Goal: Entertainment & Leisure: Consume media (video, audio)

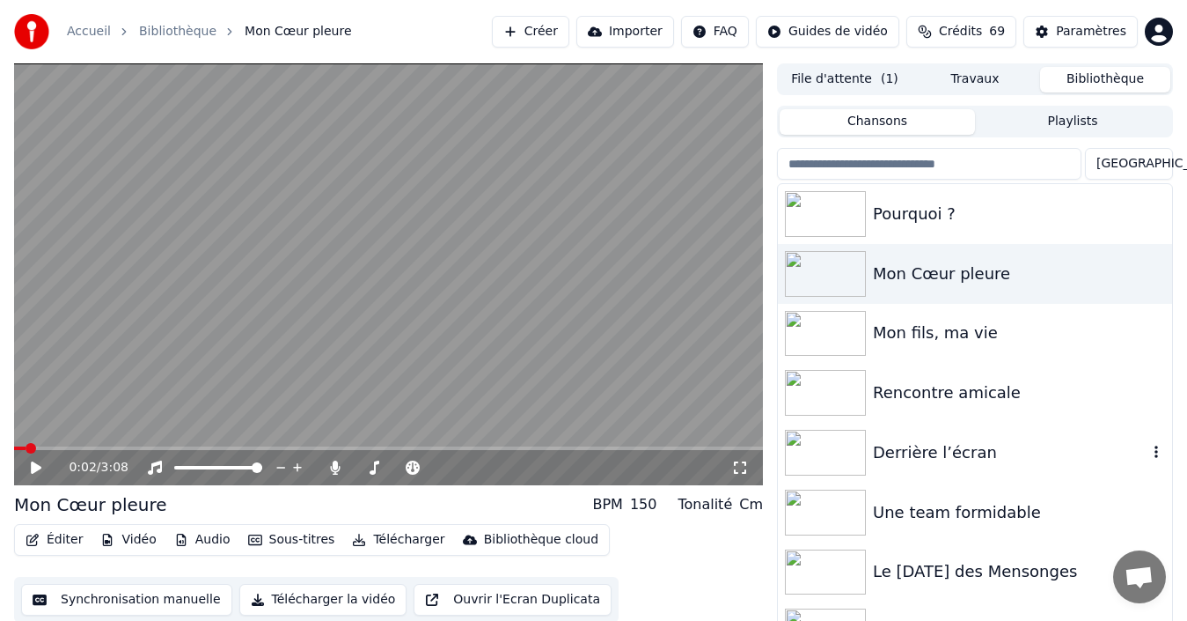
click at [905, 452] on div "Derrière l’écran" at bounding box center [1010, 452] width 275 height 25
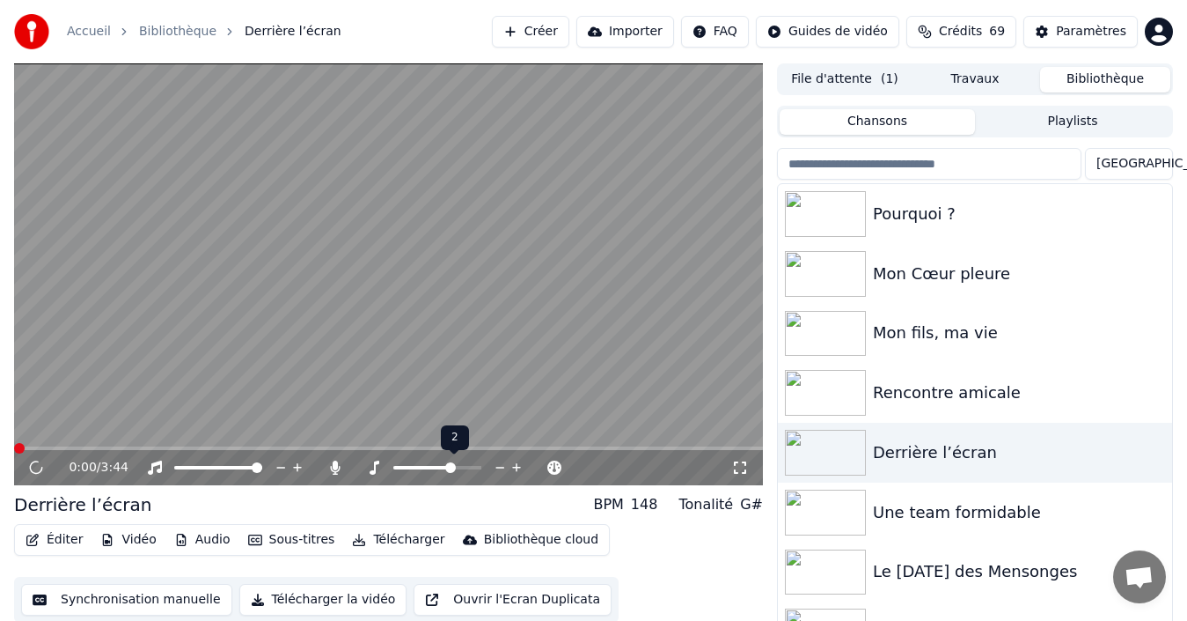
click at [454, 466] on span at bounding box center [450, 467] width 11 height 11
click at [335, 471] on icon at bounding box center [336, 467] width 10 height 14
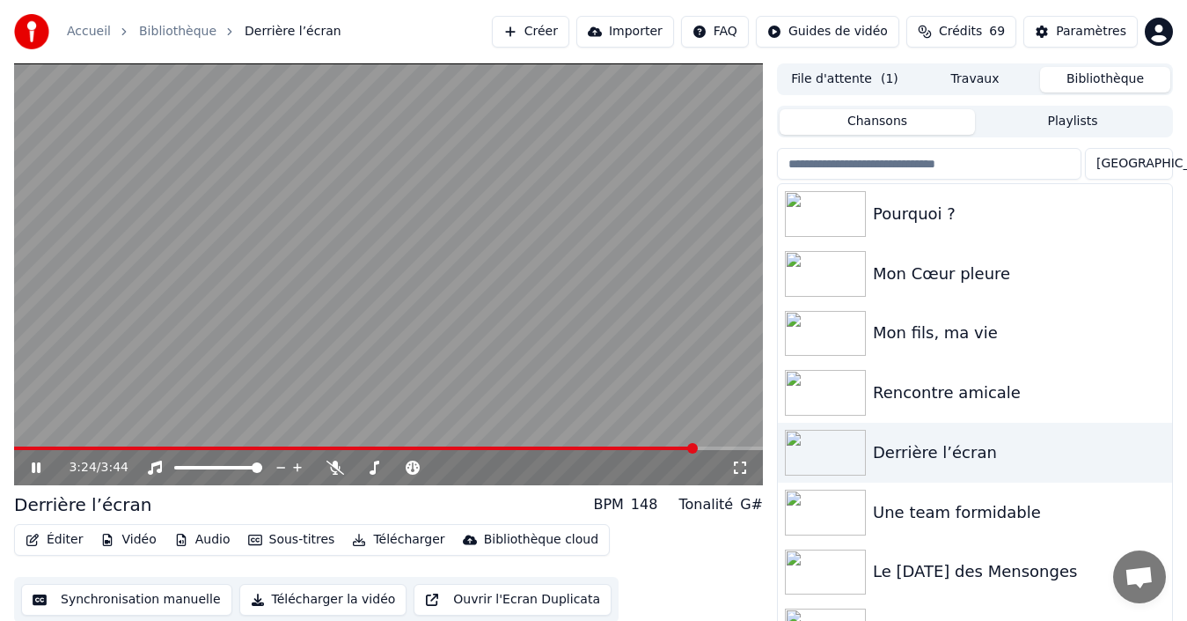
click at [36, 466] on icon at bounding box center [48, 467] width 40 height 14
click at [473, 462] on span at bounding box center [470, 467] width 11 height 11
click at [20, 450] on div "3:24 / 3:44" at bounding box center [388, 467] width 749 height 35
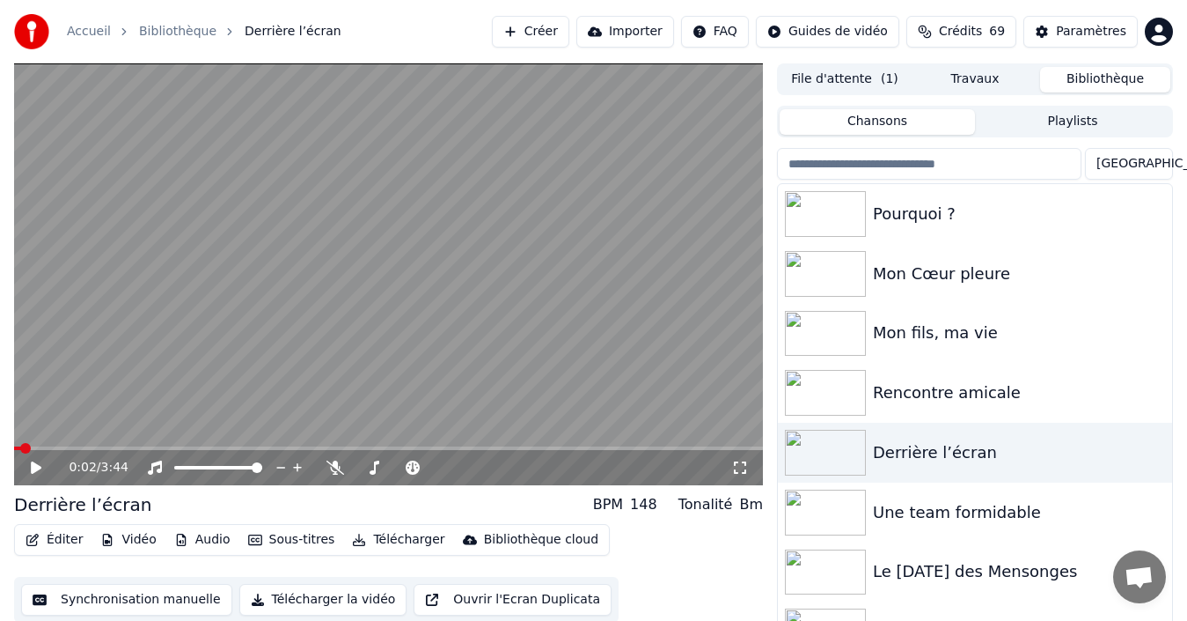
click at [21, 446] on span at bounding box center [17, 448] width 7 height 4
click at [18, 446] on span at bounding box center [23, 448] width 11 height 11
click at [32, 470] on icon at bounding box center [36, 467] width 11 height 12
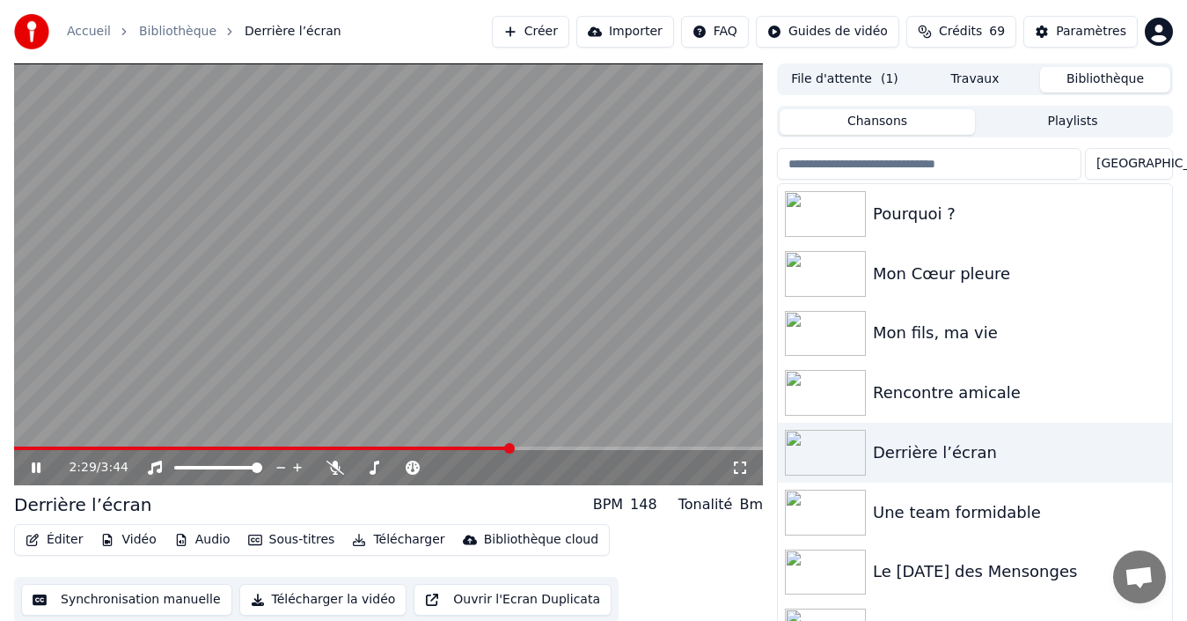
click at [511, 448] on span at bounding box center [262, 448] width 497 height 4
click at [470, 446] on span at bounding box center [265, 448] width 503 height 4
click at [39, 453] on div "3:22 / 3:44" at bounding box center [388, 467] width 749 height 35
click at [32, 466] on icon at bounding box center [48, 467] width 40 height 14
click at [18, 447] on span at bounding box center [353, 448] width 679 height 4
